Goal: Check status: Check status

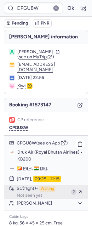
click at [23, 194] on div "SC (flight) Waiting Not seen yet" at bounding box center [43, 192] width 52 height 12
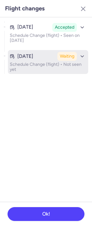
click at [21, 73] on button "[DATE] Waiting Schedule Change (flight) • Not seen yet" at bounding box center [48, 62] width 80 height 24
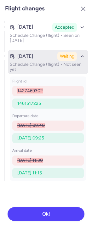
click at [76, 56] on div "Waiting" at bounding box center [67, 56] width 20 height 9
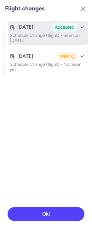
click at [70, 35] on p "Schedule Change (flight) • Seen on [DATE]" at bounding box center [48, 38] width 76 height 10
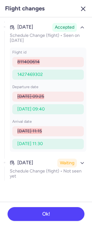
click at [81, 11] on icon "button" at bounding box center [83, 9] width 8 height 8
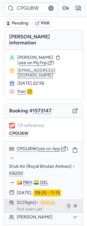
click at [19, 200] on span "SC (flight)" at bounding box center [27, 203] width 21 height 6
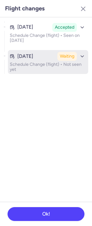
click at [29, 69] on p "Schedule Change (flight) • Not seen yet" at bounding box center [48, 67] width 76 height 10
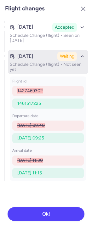
click at [79, 56] on icon "button" at bounding box center [82, 57] width 6 height 6
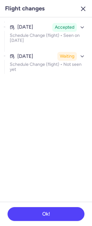
click at [82, 7] on icon "button" at bounding box center [83, 9] width 8 height 8
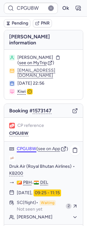
click at [23, 171] on button "CPGU8W" at bounding box center [16, 174] width 14 height 6
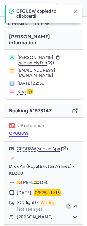
click at [23, 132] on button "CPGU8W" at bounding box center [18, 133] width 19 height 5
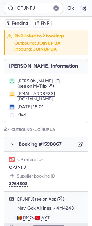
type input "CPOX7W"
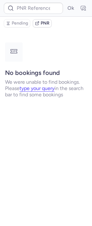
type input "CPHA8L"
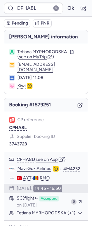
click at [77, 102] on icon "button" at bounding box center [80, 105] width 6 height 6
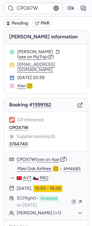
click at [77, 102] on icon "button" at bounding box center [80, 105] width 6 height 6
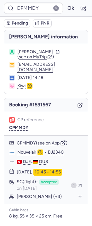
type input "CPJNFJ"
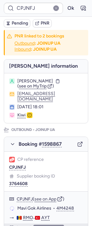
type input "CPPJLT"
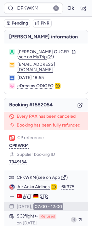
type input "CPJNFJ"
